Goal: Use online tool/utility: Use online tool/utility

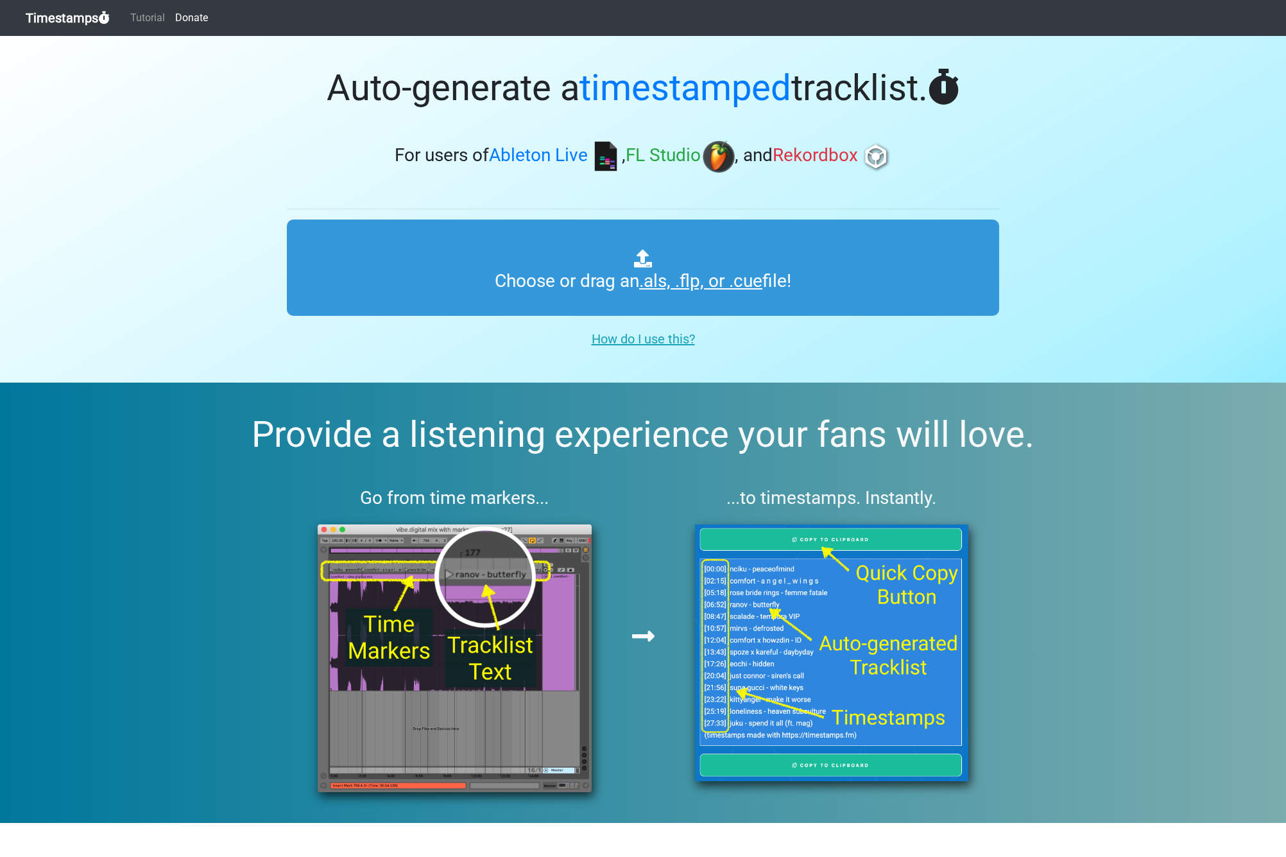
type input "C:\fakepath\Blasterjaxx Mix.als"
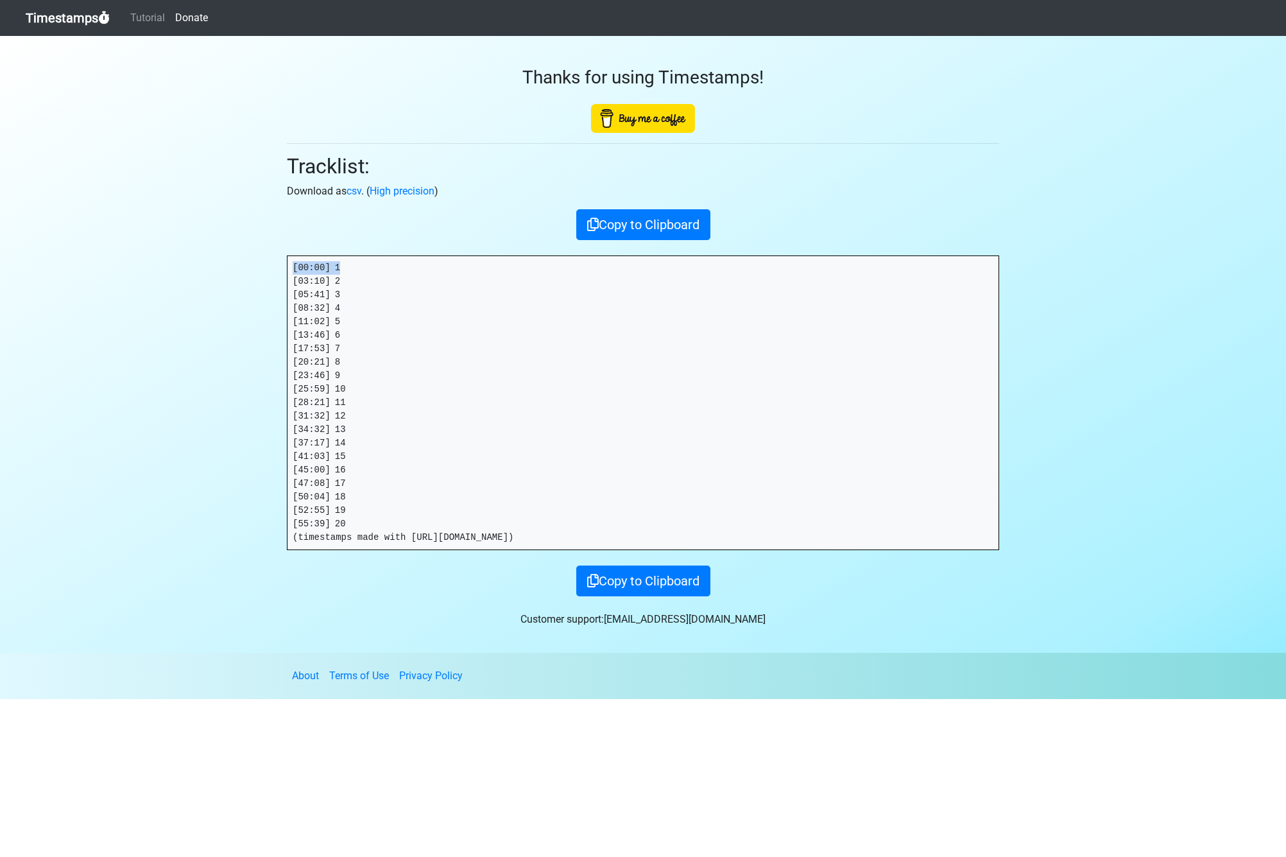
drag, startPoint x: 336, startPoint y: 268, endPoint x: 210, endPoint y: 267, distance: 126.4
click at [210, 267] on section "Thanks for using Timestamps! Tracklist: Download as csv . ( High precision ) Co…" at bounding box center [643, 344] width 1286 height 617
drag, startPoint x: 293, startPoint y: 280, endPoint x: 226, endPoint y: 284, distance: 67.5
click at [226, 284] on section "Thanks for using Timestamps! Tracklist: Download as csv . ( High precision ) Co…" at bounding box center [643, 344] width 1286 height 617
drag, startPoint x: 349, startPoint y: 295, endPoint x: 276, endPoint y: 294, distance: 73.2
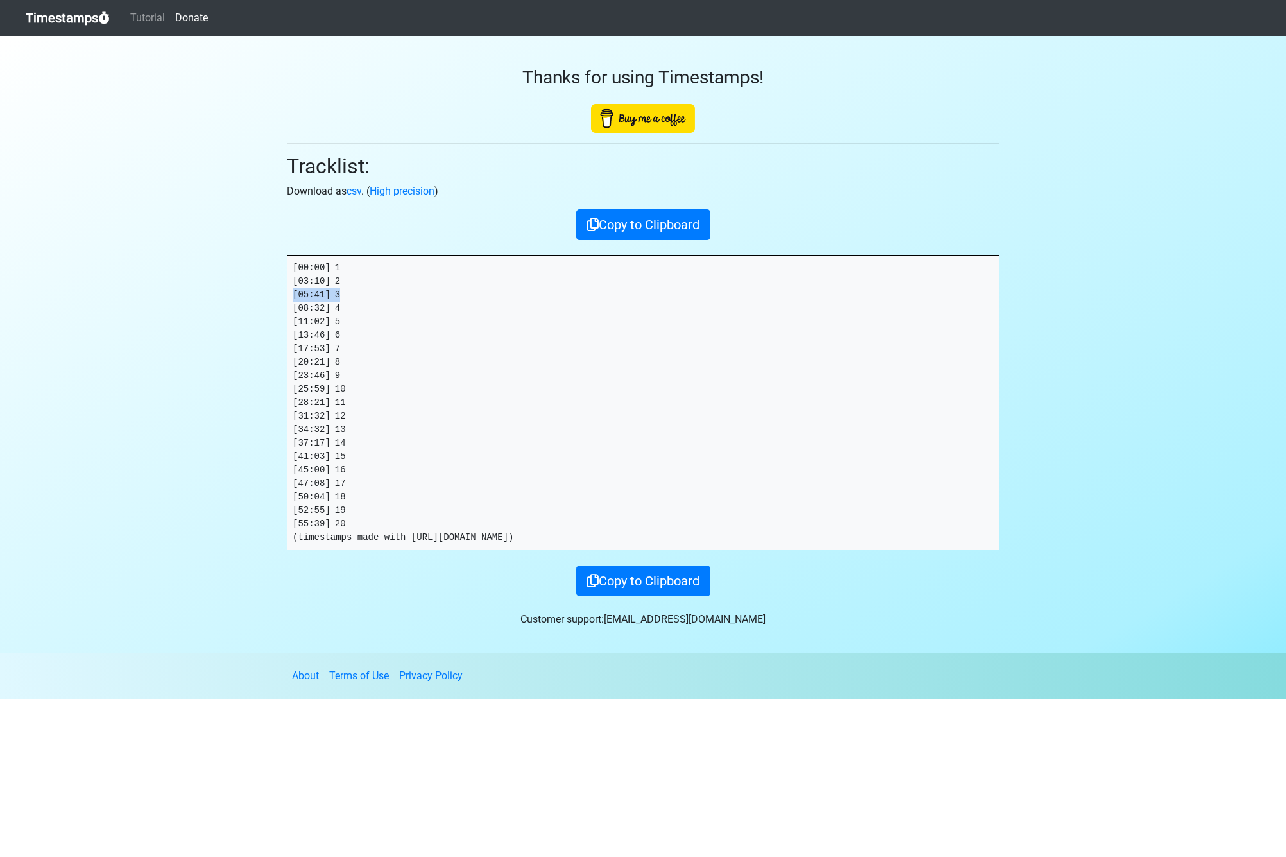
click at [276, 294] on section "Thanks for using Timestamps! Tracklist: Download as csv . ( High precision ) Co…" at bounding box center [643, 344] width 1286 height 617
copy pre "[05:41] 3"
drag, startPoint x: 326, startPoint y: 307, endPoint x: 252, endPoint y: 307, distance: 74.4
click at [252, 307] on section "Thanks for using Timestamps! Tracklist: Download as csv . ( High precision ) Co…" at bounding box center [643, 344] width 1286 height 617
copy pre "[08:32] 4"
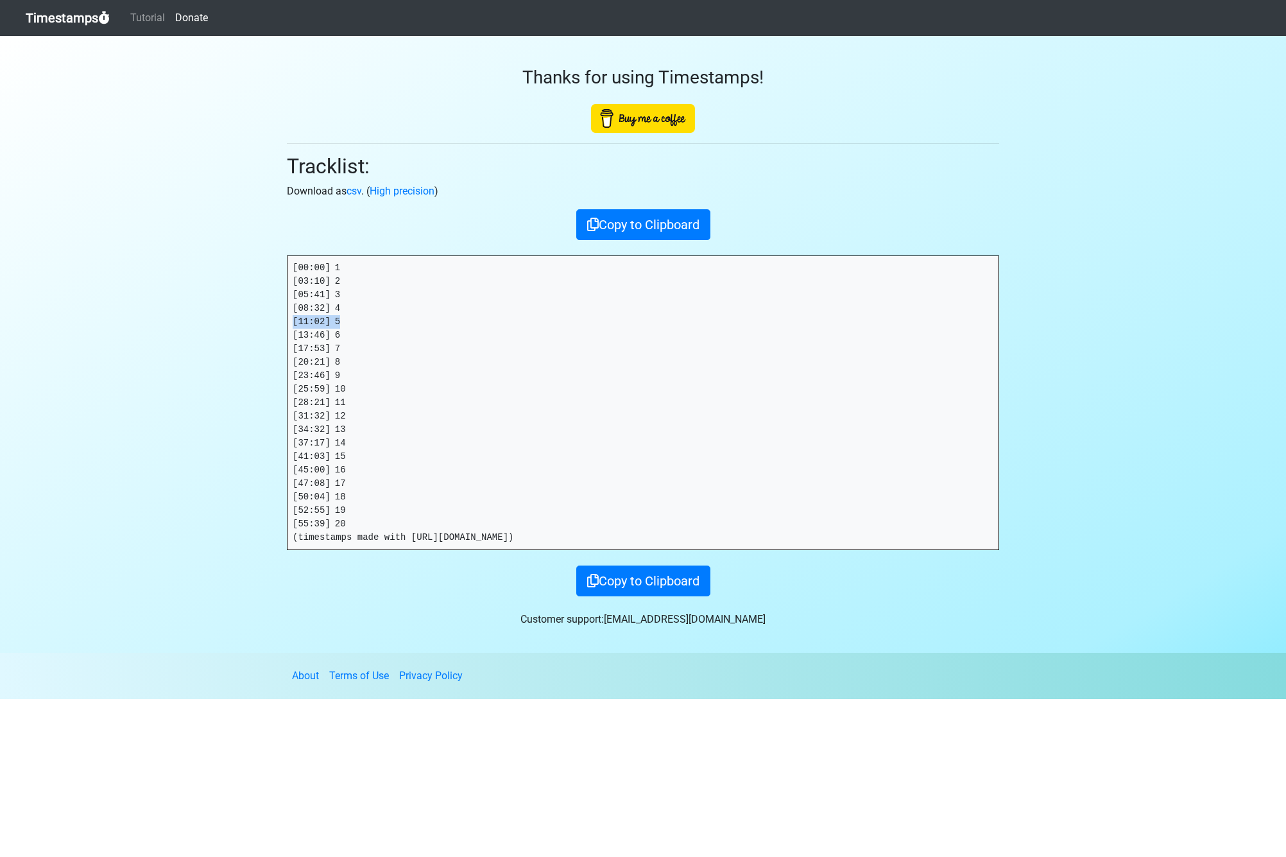
drag, startPoint x: 323, startPoint y: 322, endPoint x: 239, endPoint y: 321, distance: 84.7
click at [239, 321] on section "Thanks for using Timestamps! Tracklist: Download as csv . ( High precision ) Co…" at bounding box center [643, 344] width 1286 height 617
copy pre "[11:02] 5"
drag, startPoint x: 344, startPoint y: 332, endPoint x: 237, endPoint y: 327, distance: 107.3
click at [237, 327] on section "Thanks for using Timestamps! Tracklist: Download as csv . ( High precision ) Co…" at bounding box center [643, 344] width 1286 height 617
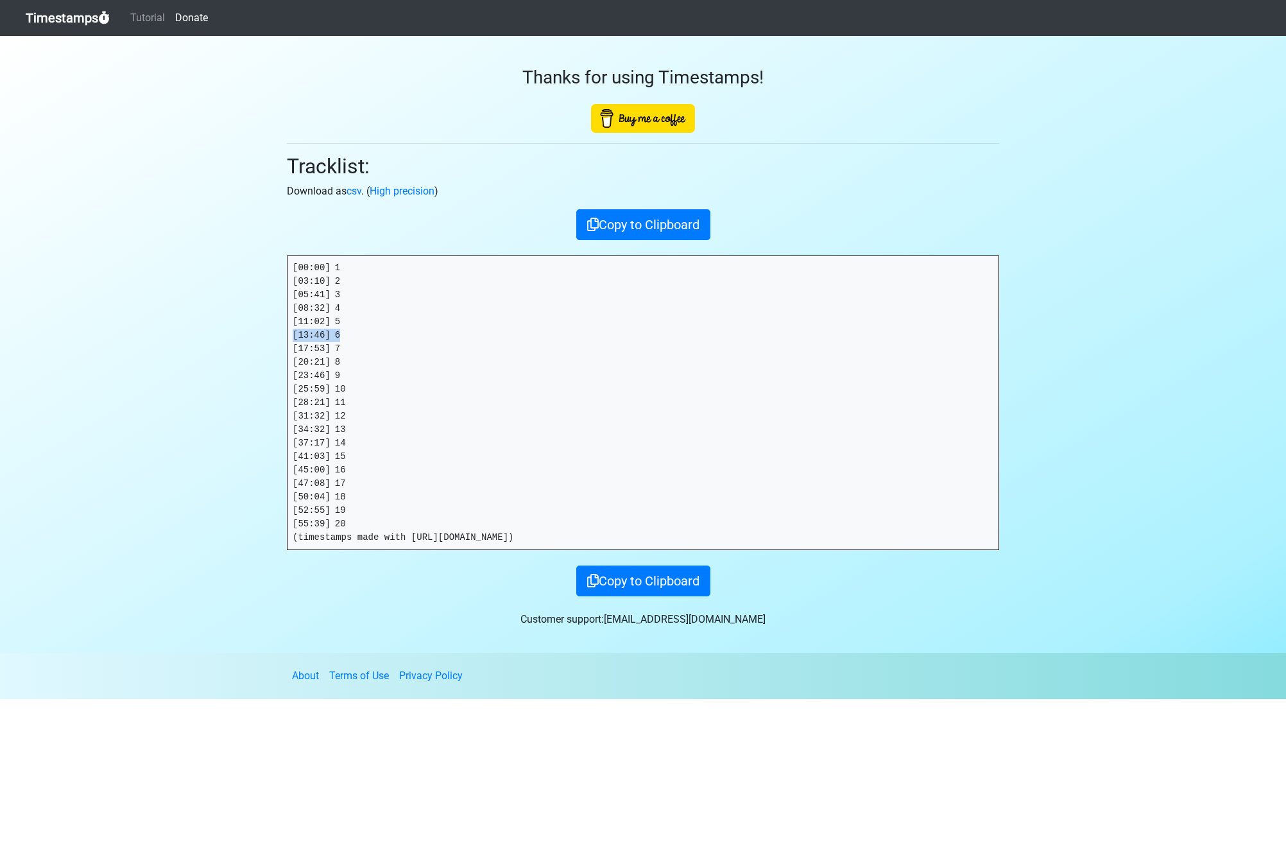
copy pre "[13:46] 6"
drag, startPoint x: 267, startPoint y: 345, endPoint x: 253, endPoint y: 346, distance: 13.5
click at [253, 346] on section "Thanks for using Timestamps! Tracklist: Download as csv . ( High precision ) Co…" at bounding box center [643, 344] width 1286 height 617
copy pre "[17:53] 7"
drag, startPoint x: 336, startPoint y: 361, endPoint x: 252, endPoint y: 361, distance: 84.7
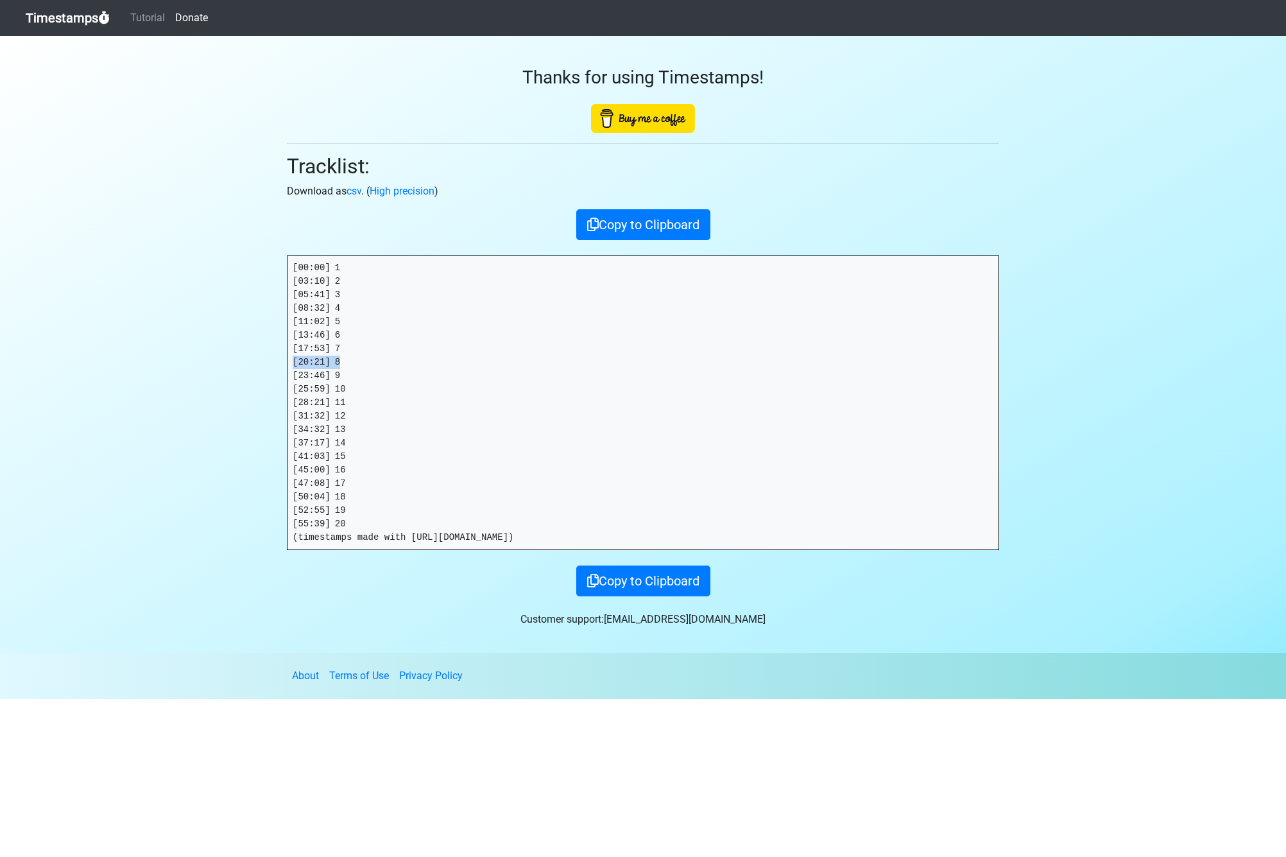
click at [252, 361] on section "Thanks for using Timestamps! Tracklist: Download as csv . ( High precision ) Co…" at bounding box center [643, 344] width 1286 height 617
copy pre "[20:21] 8"
drag, startPoint x: 301, startPoint y: 372, endPoint x: 262, endPoint y: 370, distance: 38.5
click at [262, 370] on section "Thanks for using Timestamps! Tracklist: Download as csv . ( High precision ) Co…" at bounding box center [643, 344] width 1286 height 617
copy pre "[23:46] 9"
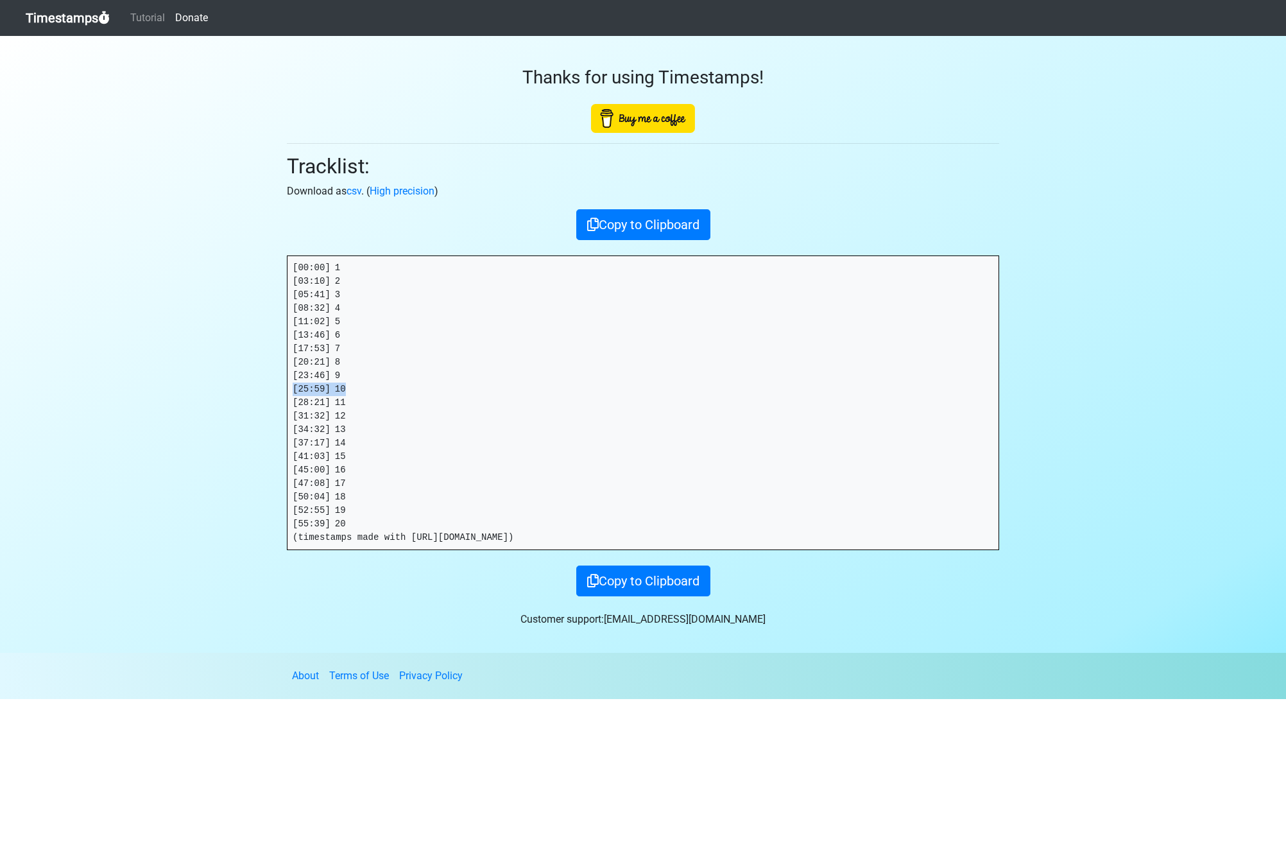
click at [225, 384] on section "Thanks for using Timestamps! Tracklist: Download as csv . ( High precision ) Co…" at bounding box center [643, 344] width 1286 height 617
copy pre "[25:59] 10"
drag, startPoint x: 292, startPoint y: 397, endPoint x: 241, endPoint y: 396, distance: 51.4
click at [241, 396] on section "Thanks for using Timestamps! Tracklist: Download as csv . ( High precision ) Co…" at bounding box center [643, 344] width 1286 height 617
copy pre "[28:21] 11"
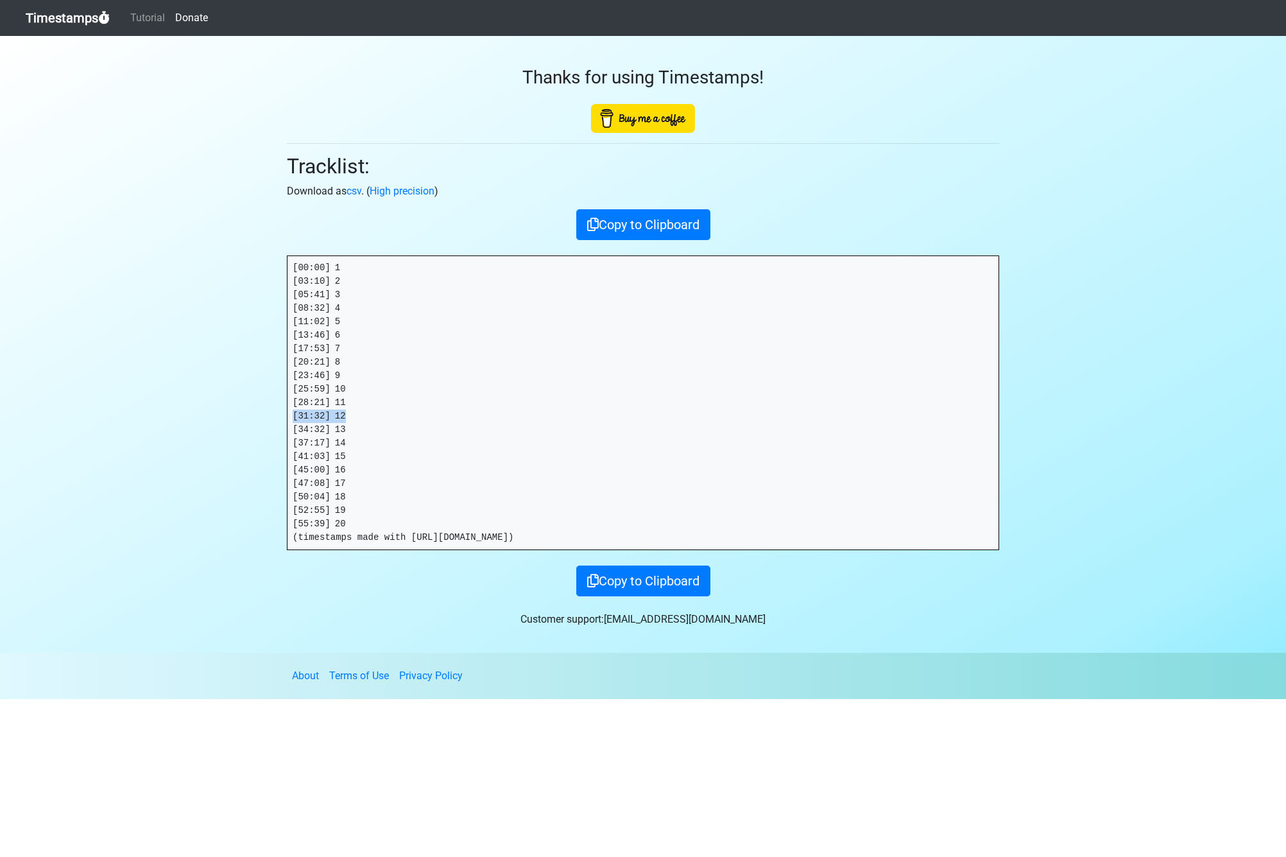
drag, startPoint x: 347, startPoint y: 413, endPoint x: 258, endPoint y: 412, distance: 89.2
click at [261, 412] on section "Thanks for using Timestamps! Tracklist: Download as csv . ( High precision ) Co…" at bounding box center [643, 344] width 1286 height 617
copy pre "[31:32] 12"
click at [260, 424] on section "Thanks for using Timestamps! Tracklist: Download as csv . ( High precision ) Co…" at bounding box center [643, 344] width 1286 height 617
drag, startPoint x: 356, startPoint y: 442, endPoint x: 239, endPoint y: 438, distance: 116.8
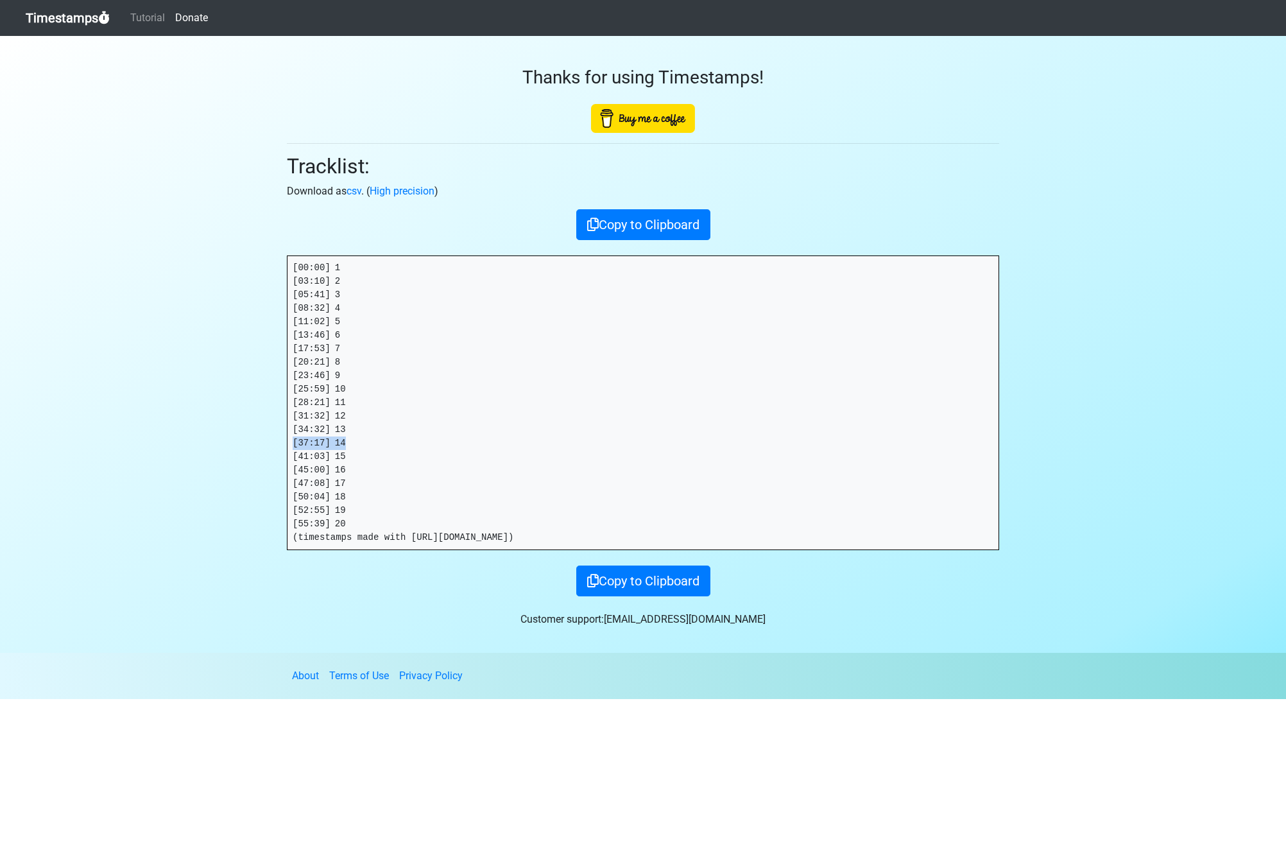
click at [239, 438] on section "Thanks for using Timestamps! Tracklist: Download as csv . ( High precision ) Co…" at bounding box center [643, 344] width 1286 height 617
drag, startPoint x: 264, startPoint y: 455, endPoint x: 238, endPoint y: 454, distance: 25.7
click at [237, 454] on section "Thanks for using Timestamps! Tracklist: Download as csv . ( High precision ) Co…" at bounding box center [643, 344] width 1286 height 617
drag, startPoint x: 348, startPoint y: 470, endPoint x: 273, endPoint y: 468, distance: 74.5
click at [273, 468] on section "Thanks for using Timestamps! Tracklist: Download as csv . ( High precision ) Co…" at bounding box center [643, 344] width 1286 height 617
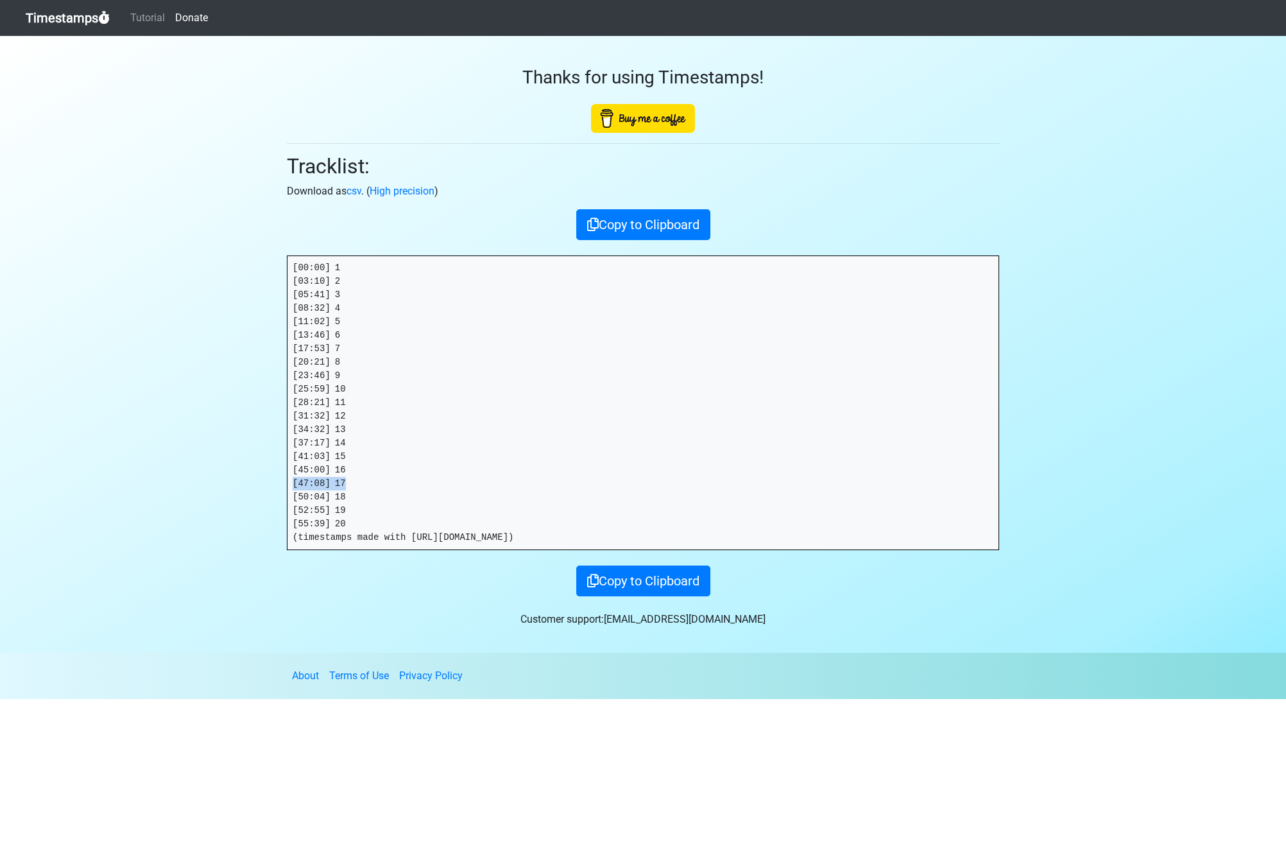
drag, startPoint x: 269, startPoint y: 480, endPoint x: 212, endPoint y: 479, distance: 56.5
click at [212, 479] on section "Thanks for using Timestamps! Tracklist: Download as csv . ( High precision ) Co…" at bounding box center [643, 344] width 1286 height 617
drag, startPoint x: 319, startPoint y: 494, endPoint x: 257, endPoint y: 492, distance: 62.3
click at [257, 492] on section "Thanks for using Timestamps! Tracklist: Download as csv . ( High precision ) Co…" at bounding box center [643, 344] width 1286 height 617
drag, startPoint x: 5, startPoint y: 461, endPoint x: 337, endPoint y: 501, distance: 334.2
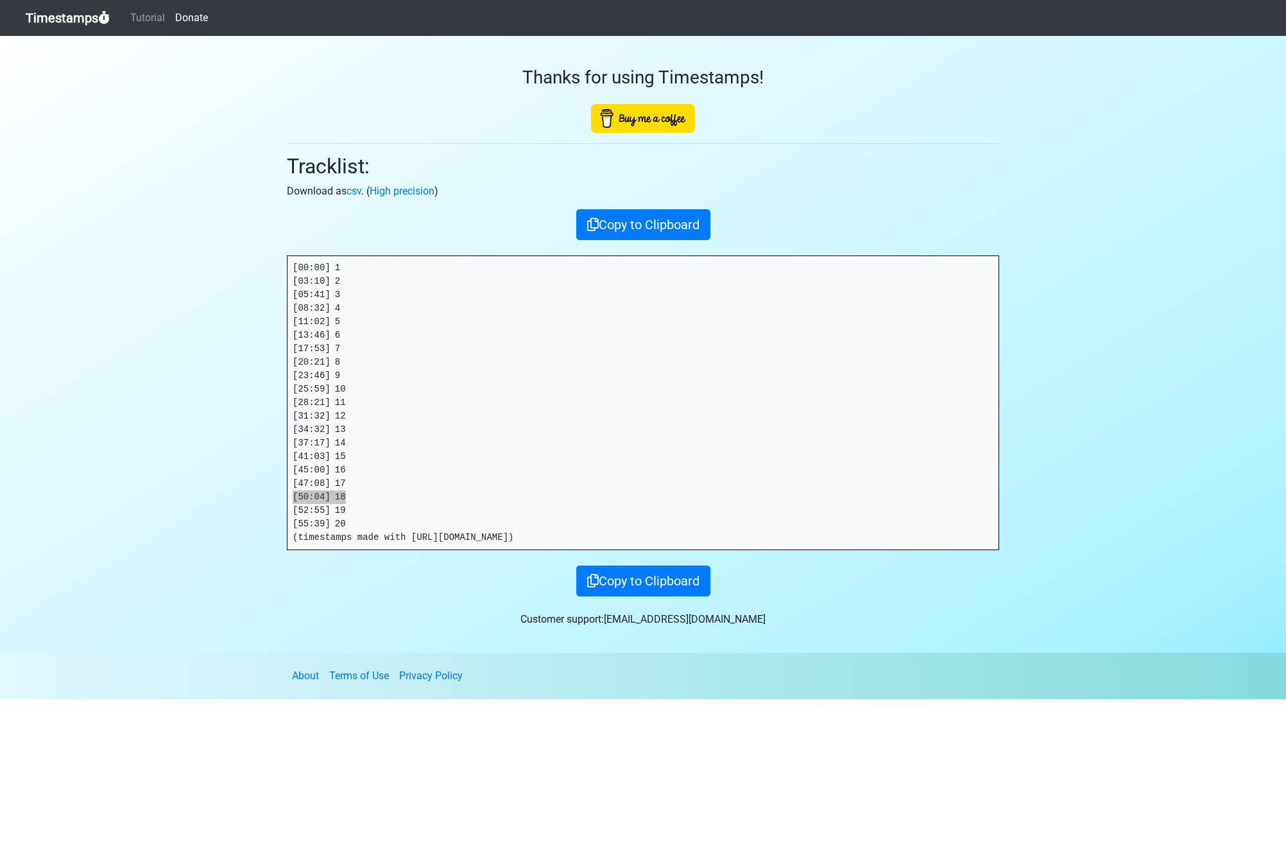
click at [337, 501] on pre "[00:00] 1 [03:10] 2 [05:41] 3 [08:32] 4 [11:02] 5 [13:46] 6 [17:53] 7 [20:21] 8…" at bounding box center [643, 402] width 711 height 293
drag, startPoint x: 360, startPoint y: 505, endPoint x: 255, endPoint y: 504, distance: 104.6
click at [255, 504] on section "Thanks for using Timestamps! Tracklist: Download as csv . ( High precision ) Co…" at bounding box center [643, 344] width 1286 height 617
click at [268, 523] on section "Thanks for using Timestamps! Tracklist: Download as csv . ( High precision ) Co…" at bounding box center [643, 344] width 1286 height 617
